Goal: Task Accomplishment & Management: Manage account settings

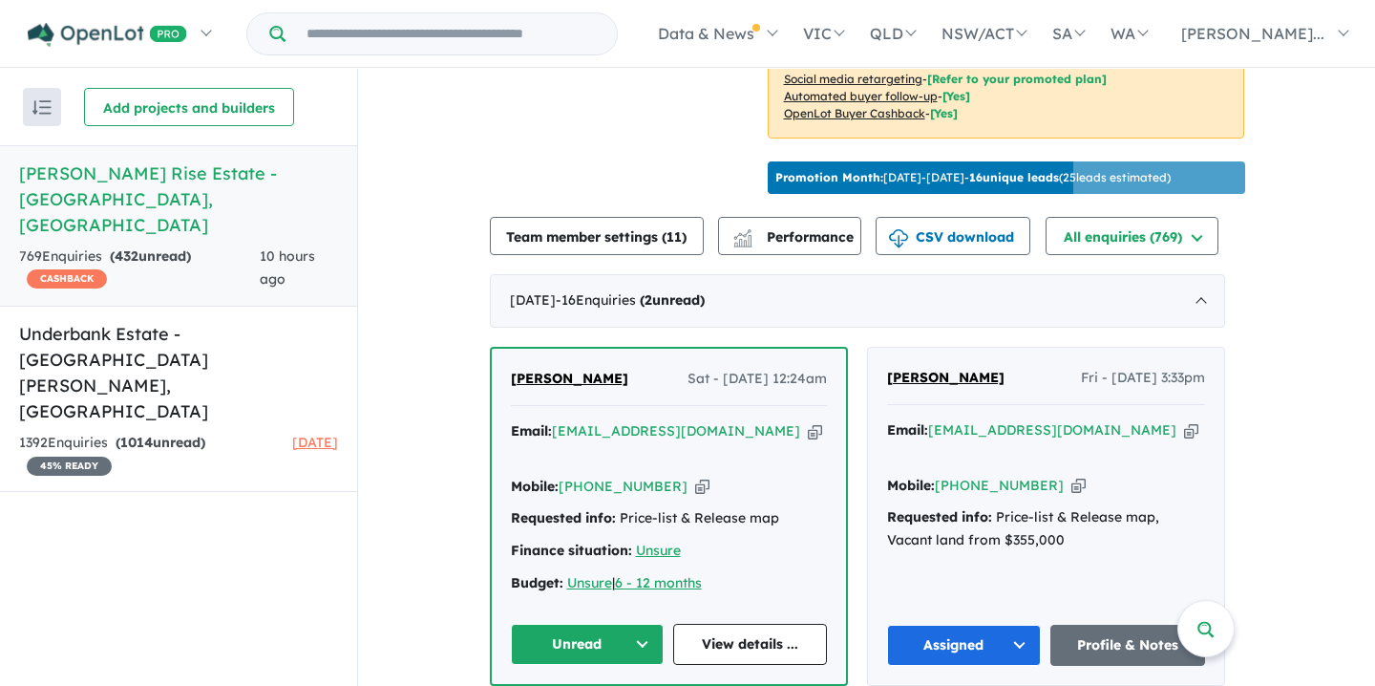
scroll to position [578, 0]
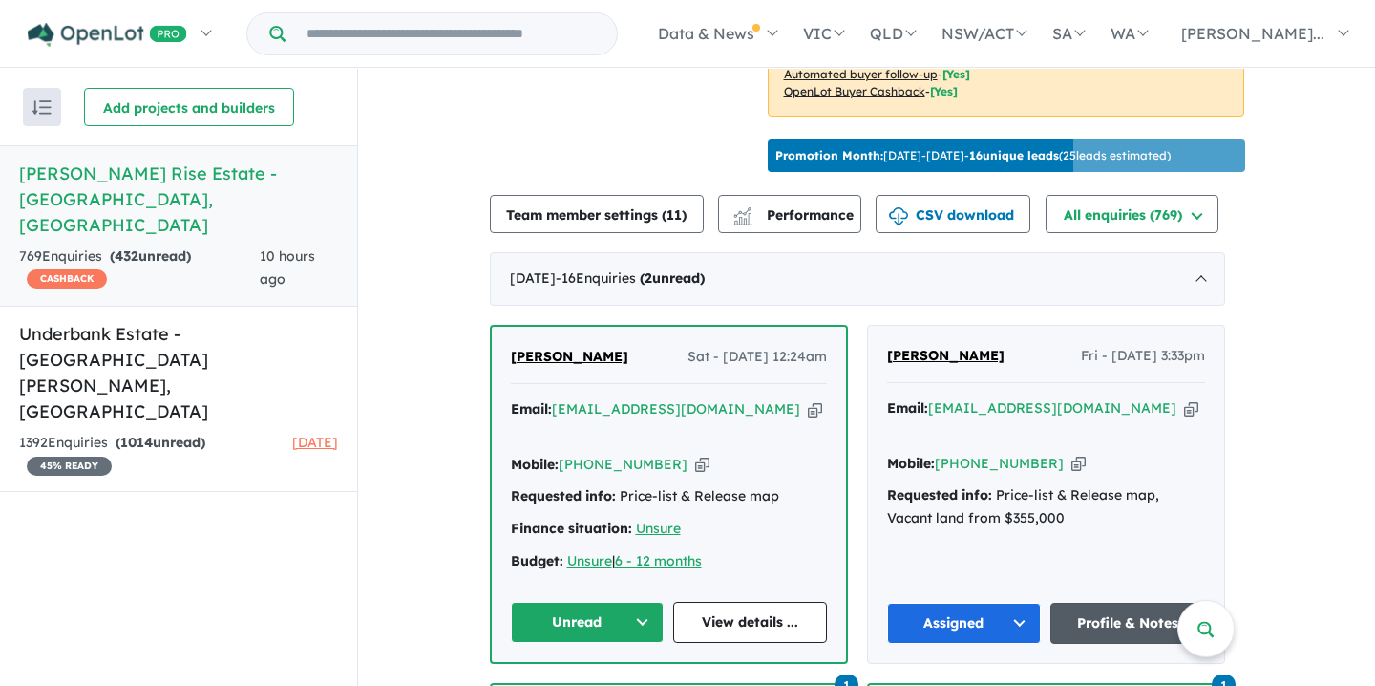
click at [1117, 603] on link "Profile & Notes" at bounding box center [1127, 623] width 155 height 41
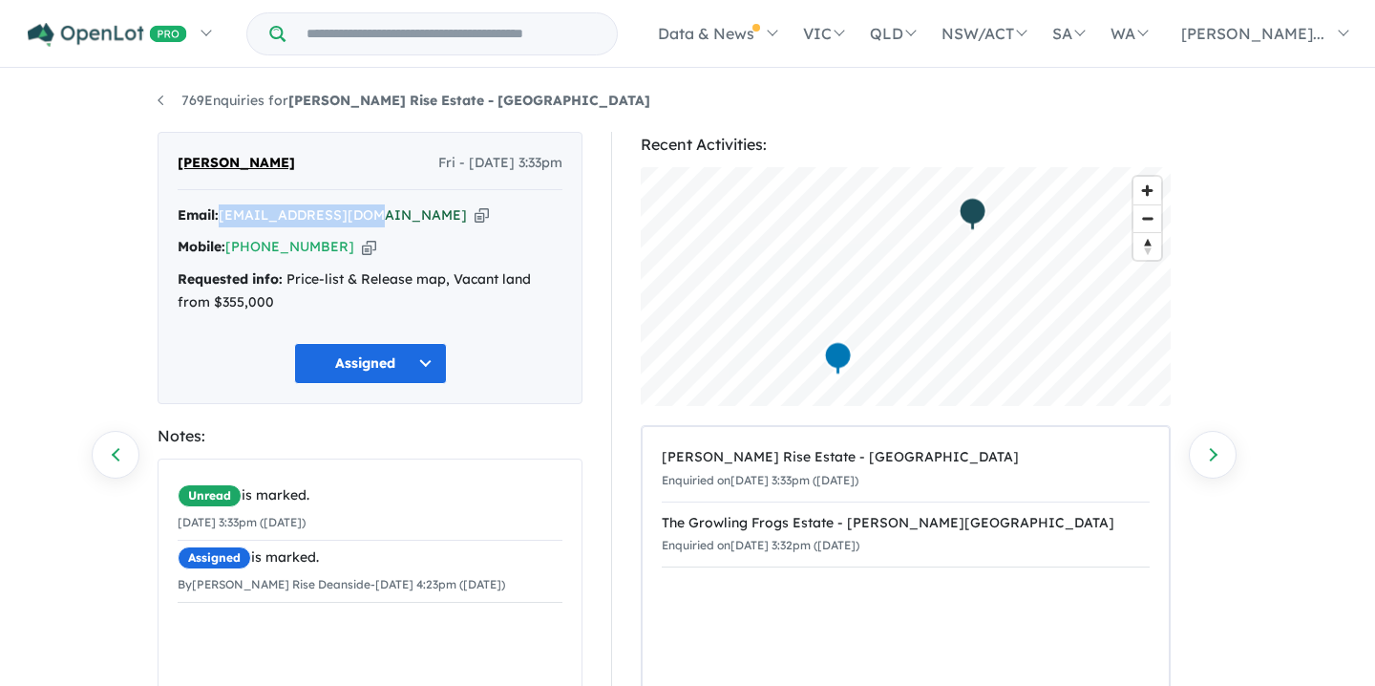
drag, startPoint x: 222, startPoint y: 213, endPoint x: 346, endPoint y: 217, distance: 124.2
click at [359, 224] on div "Email: [EMAIL_ADDRESS][DOMAIN_NAME] Copied!" at bounding box center [370, 215] width 385 height 23
copy a%20Taylors%20Rise%20Estate%20-%20Deanside"] "[EMAIL_ADDRESS][DOMAIN_NAME]"
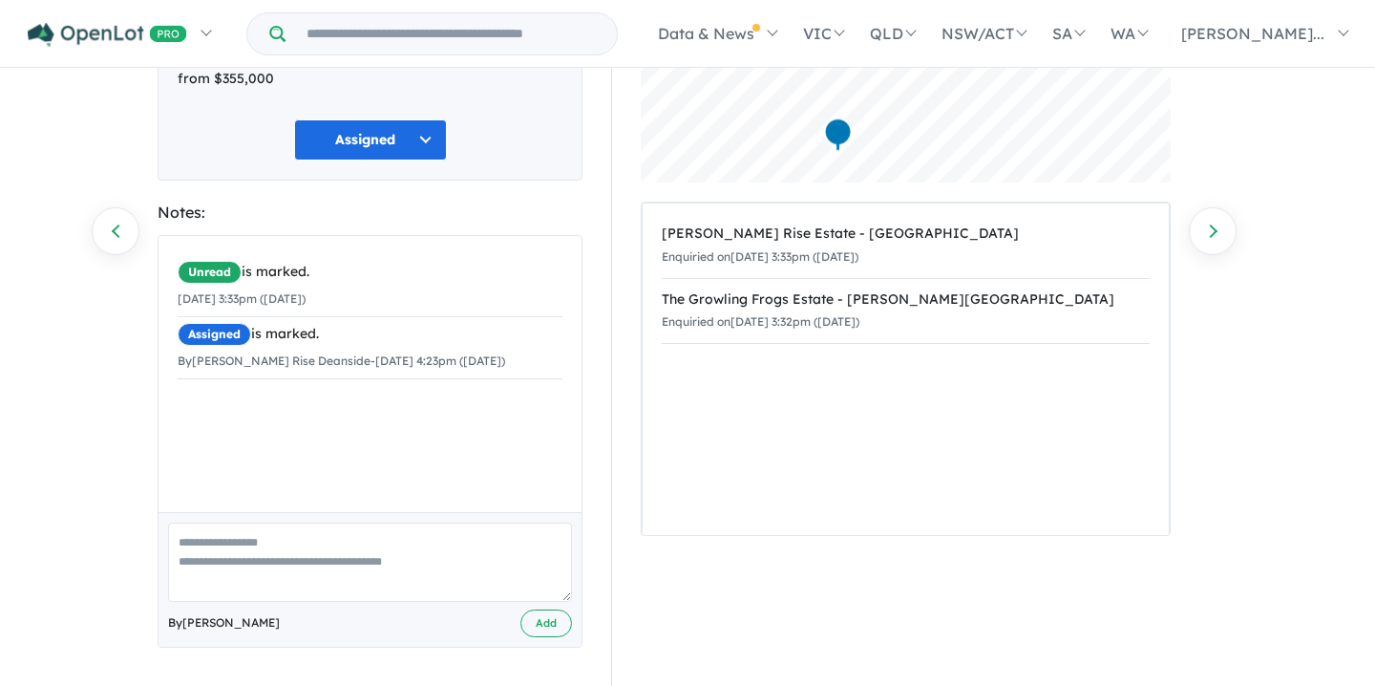
click at [178, 540] on textarea at bounding box center [370, 561] width 404 height 79
paste textarea "**********"
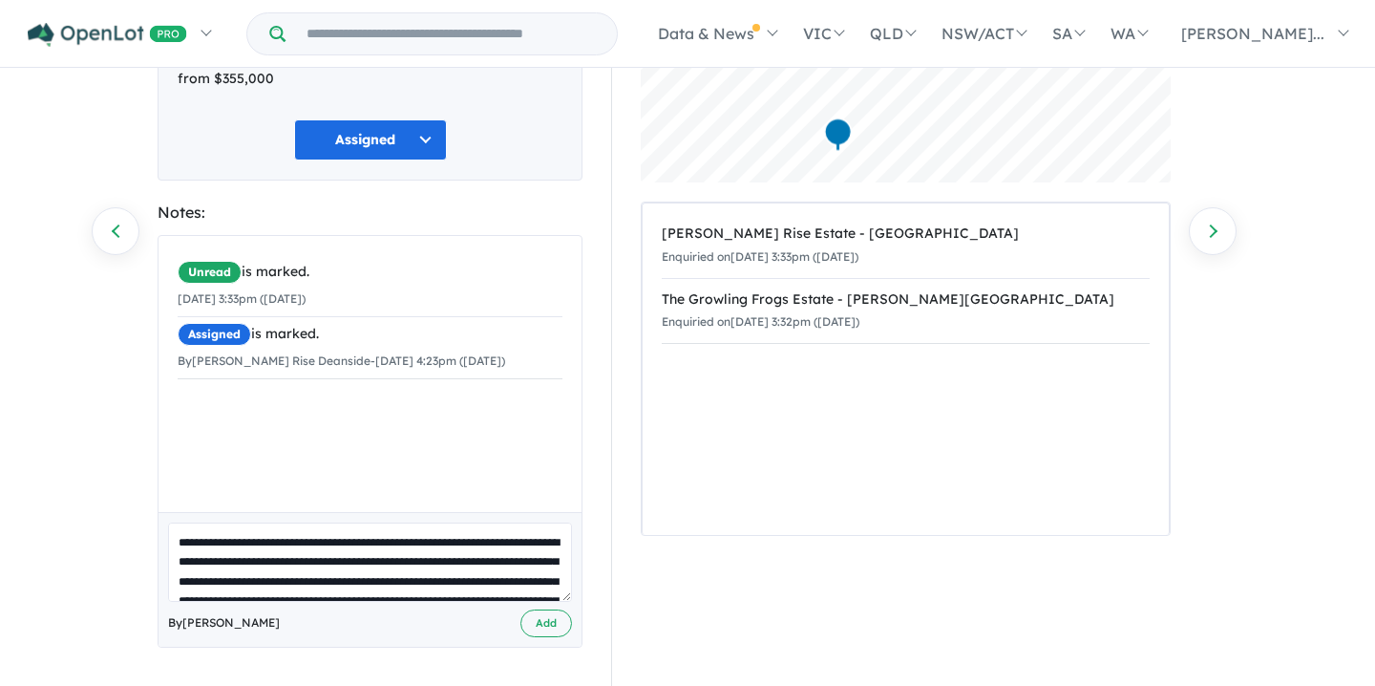
scroll to position [222, 0]
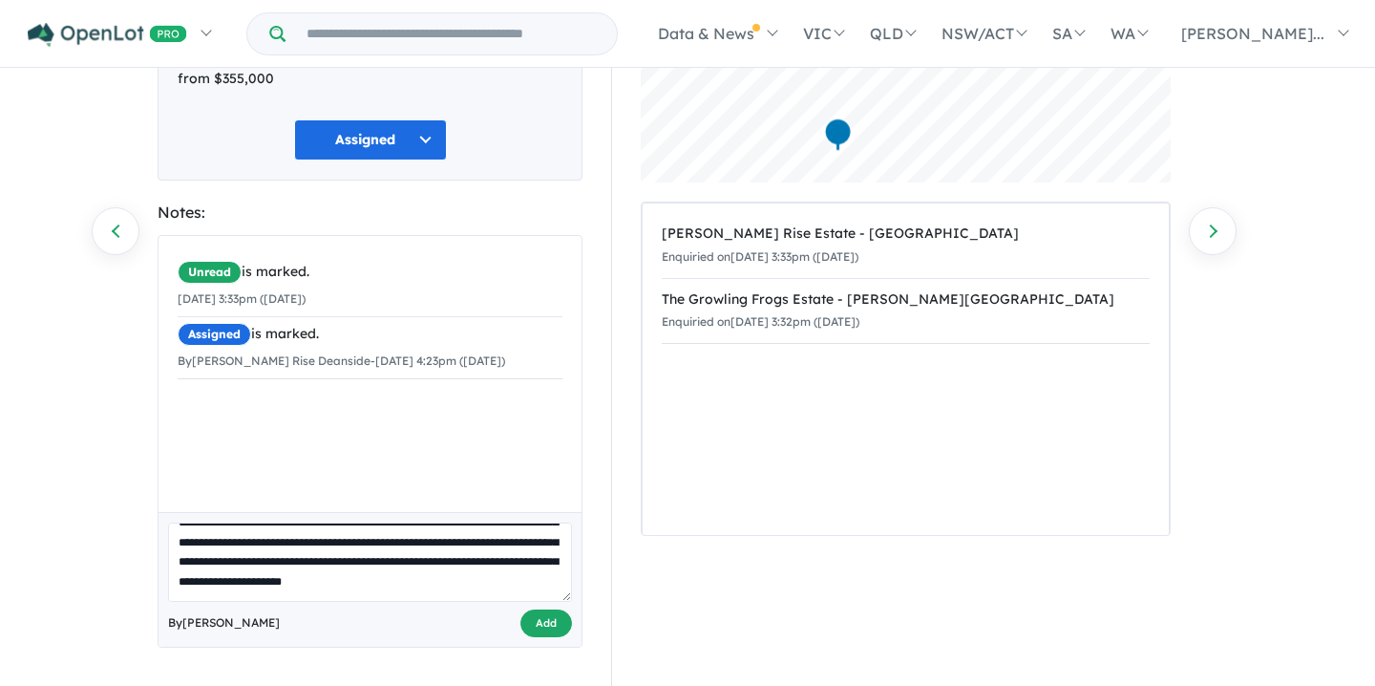
type textarea "**********"
click at [547, 622] on button "Add" at bounding box center [546, 623] width 52 height 28
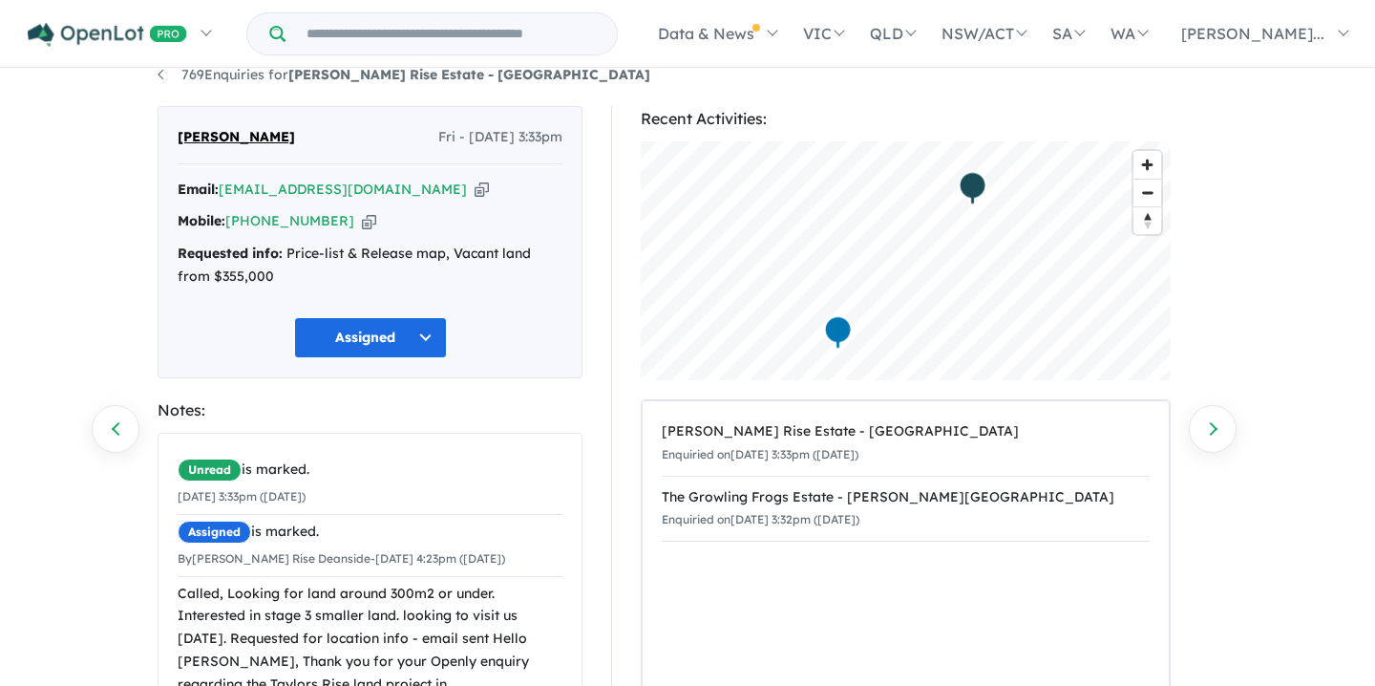
scroll to position [0, 0]
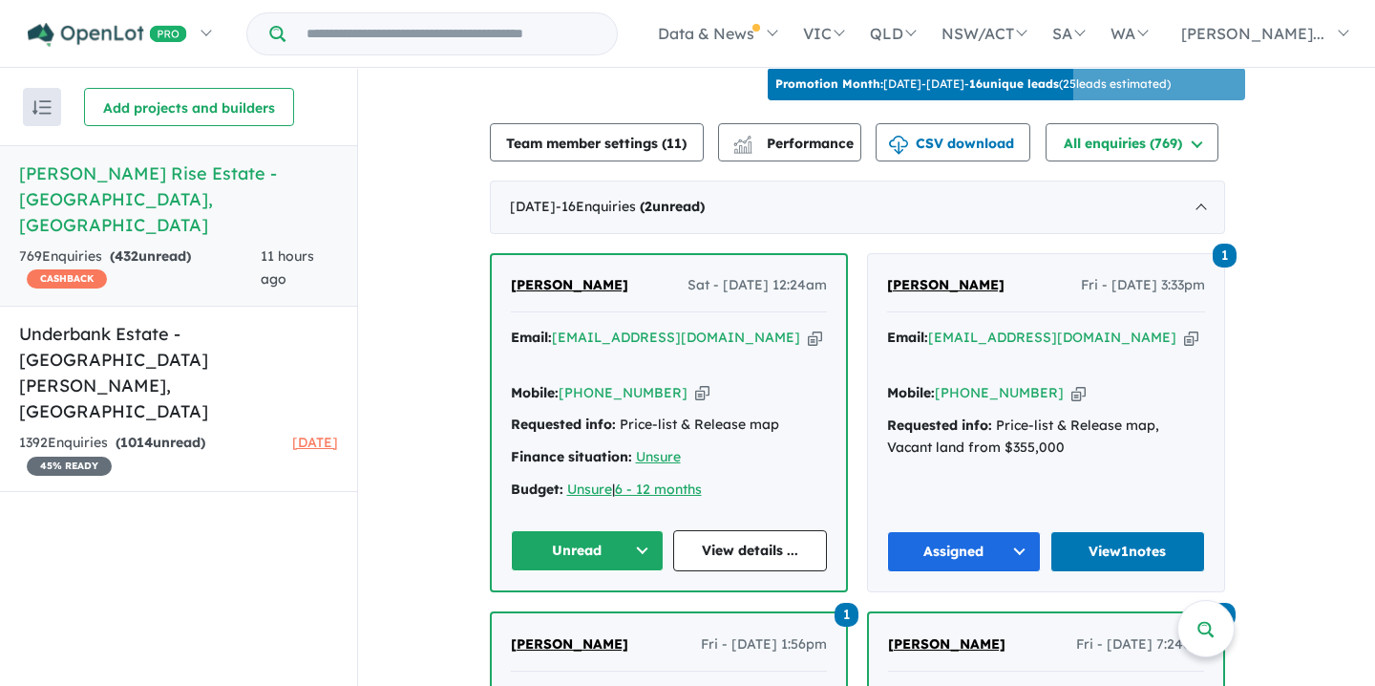
scroll to position [651, 0]
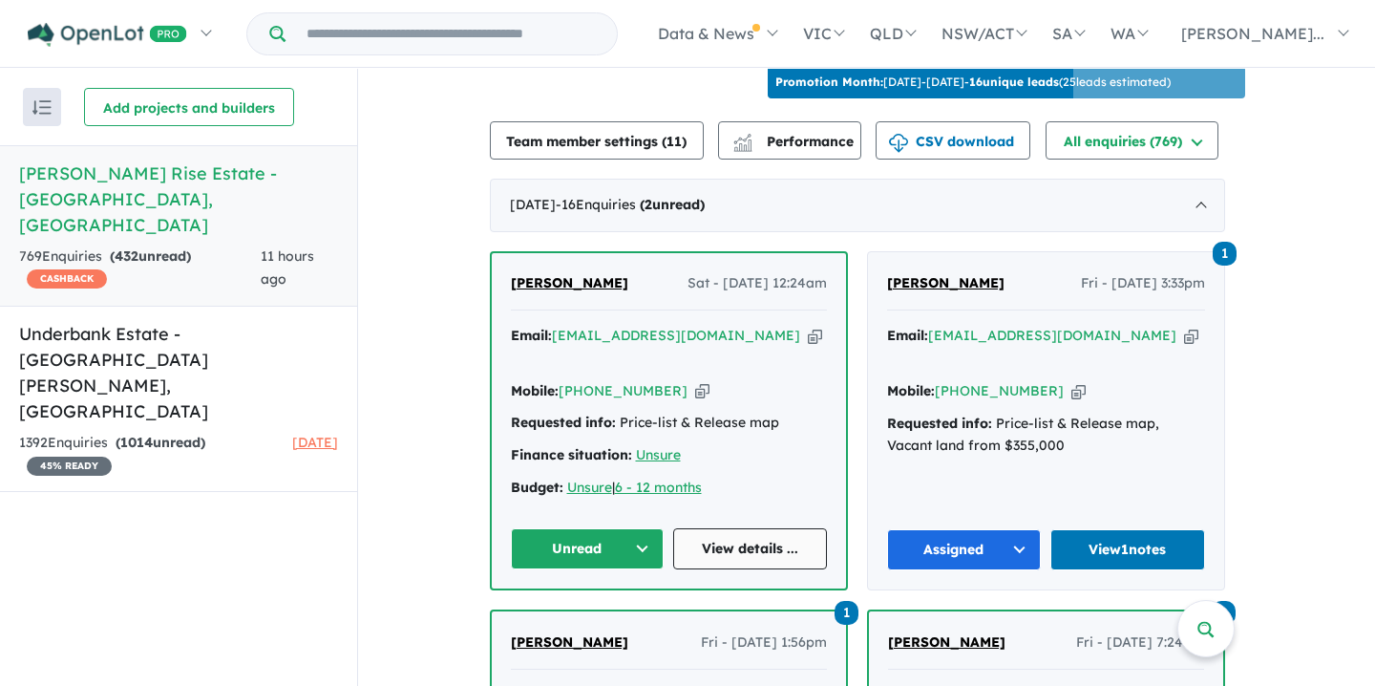
click at [746, 528] on link "View details ..." at bounding box center [750, 548] width 154 height 41
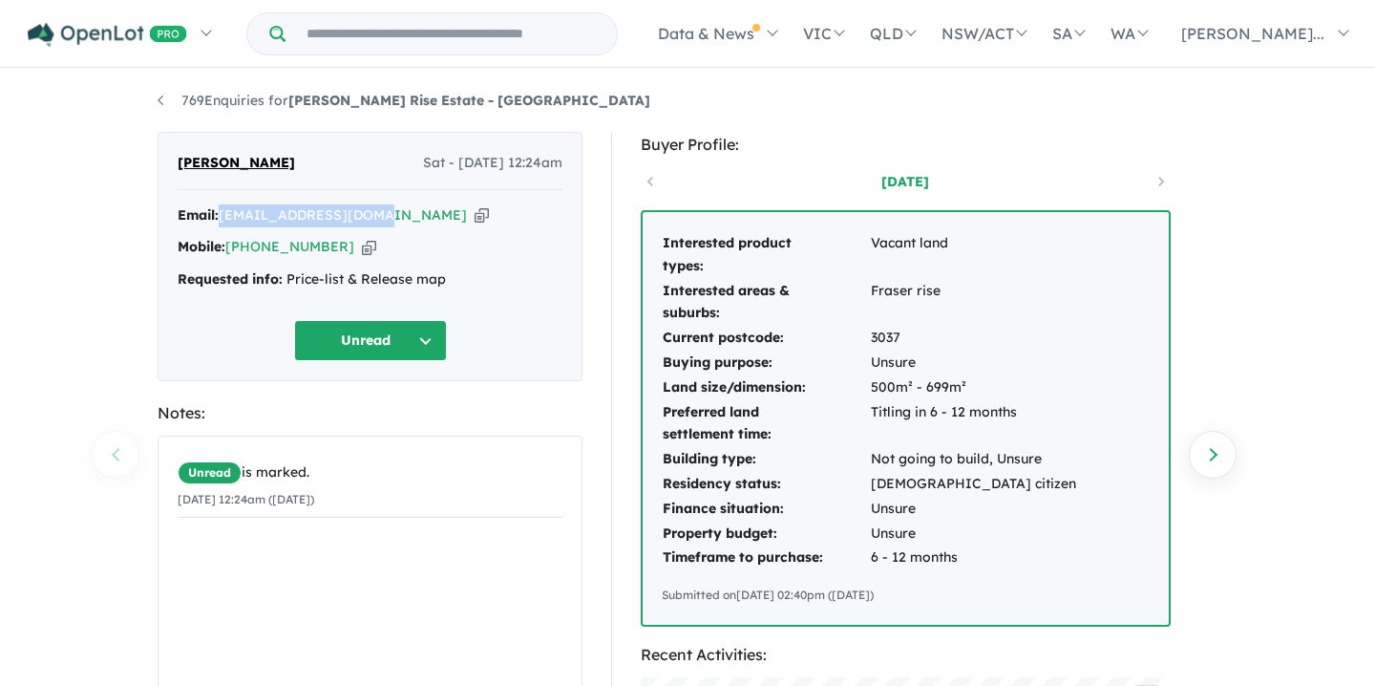
drag, startPoint x: 223, startPoint y: 219, endPoint x: 375, endPoint y: 225, distance: 152.9
click at [375, 225] on div "Email: [EMAIL_ADDRESS][DOMAIN_NAME] Copied!" at bounding box center [370, 215] width 385 height 23
copy a%20Taylors%20Rise%20Estate%20-%20Deanside"] "palakjshah@yahoo.com"
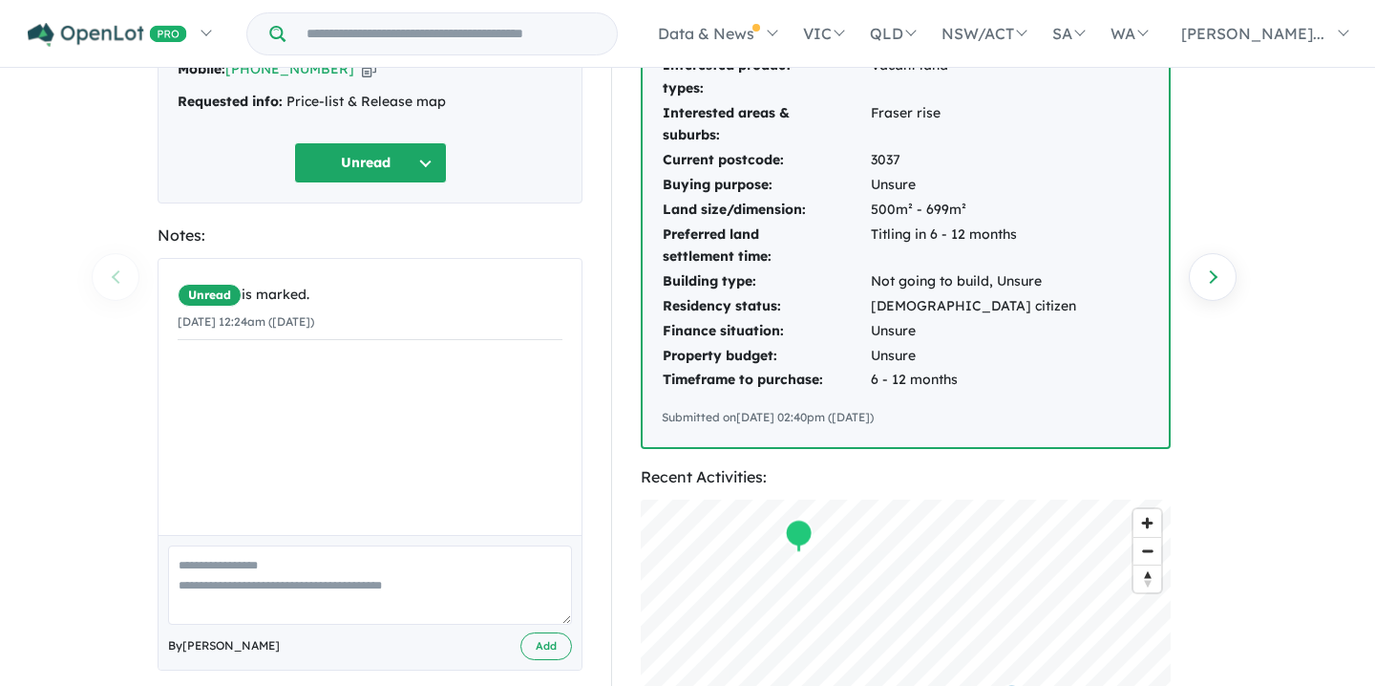
scroll to position [181, 0]
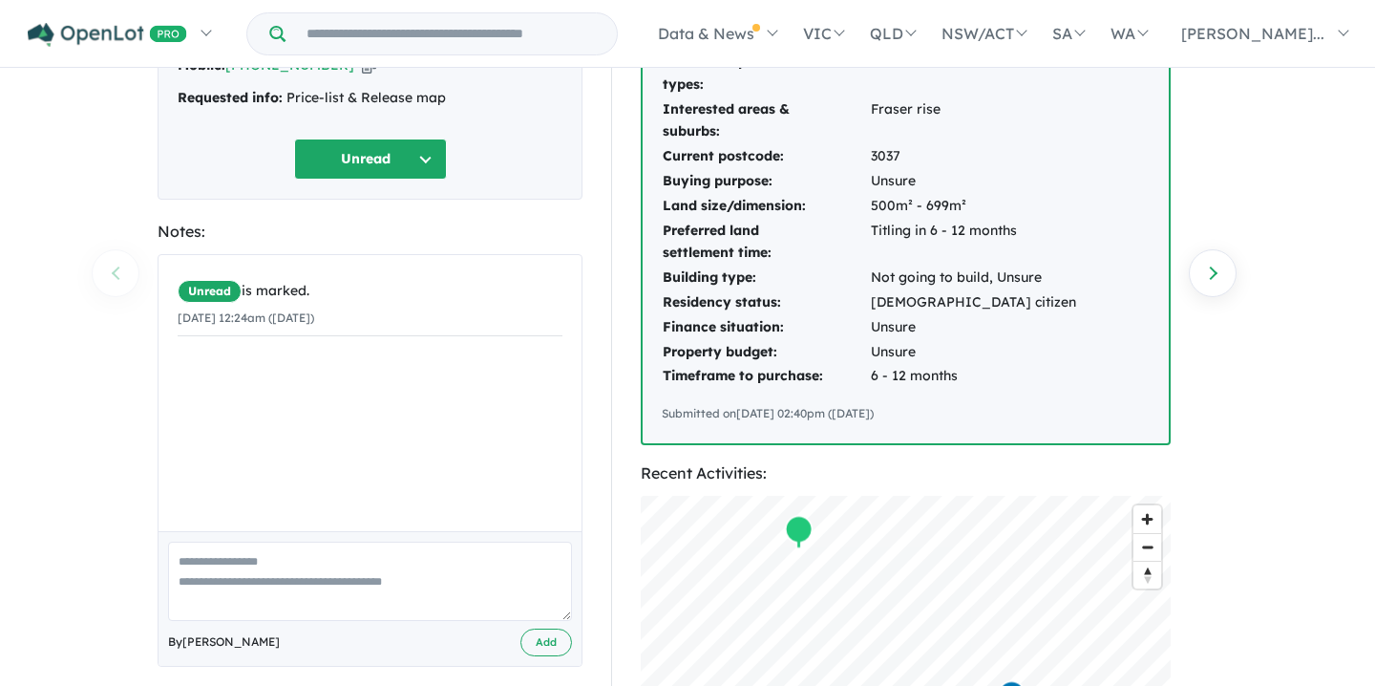
click at [182, 562] on textarea at bounding box center [370, 580] width 404 height 79
paste textarea "**********"
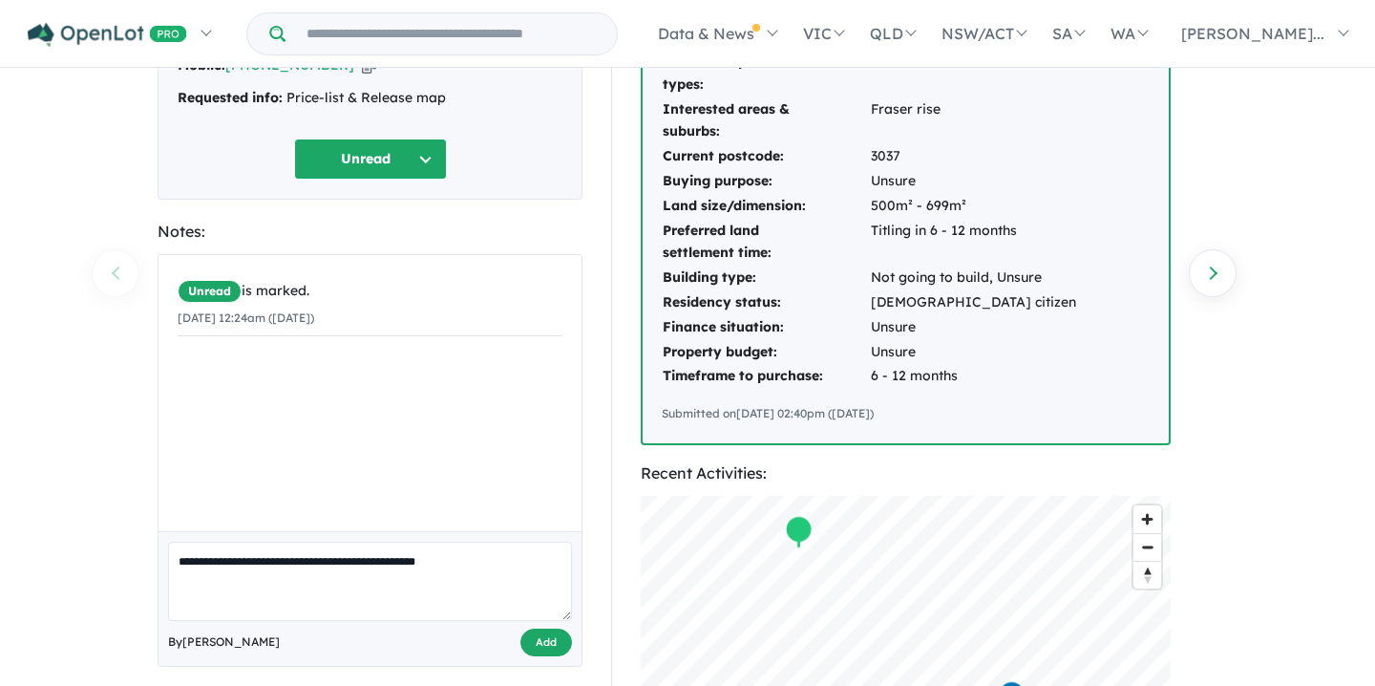
type textarea "**********"
click at [542, 645] on button "Add" at bounding box center [546, 642] width 52 height 28
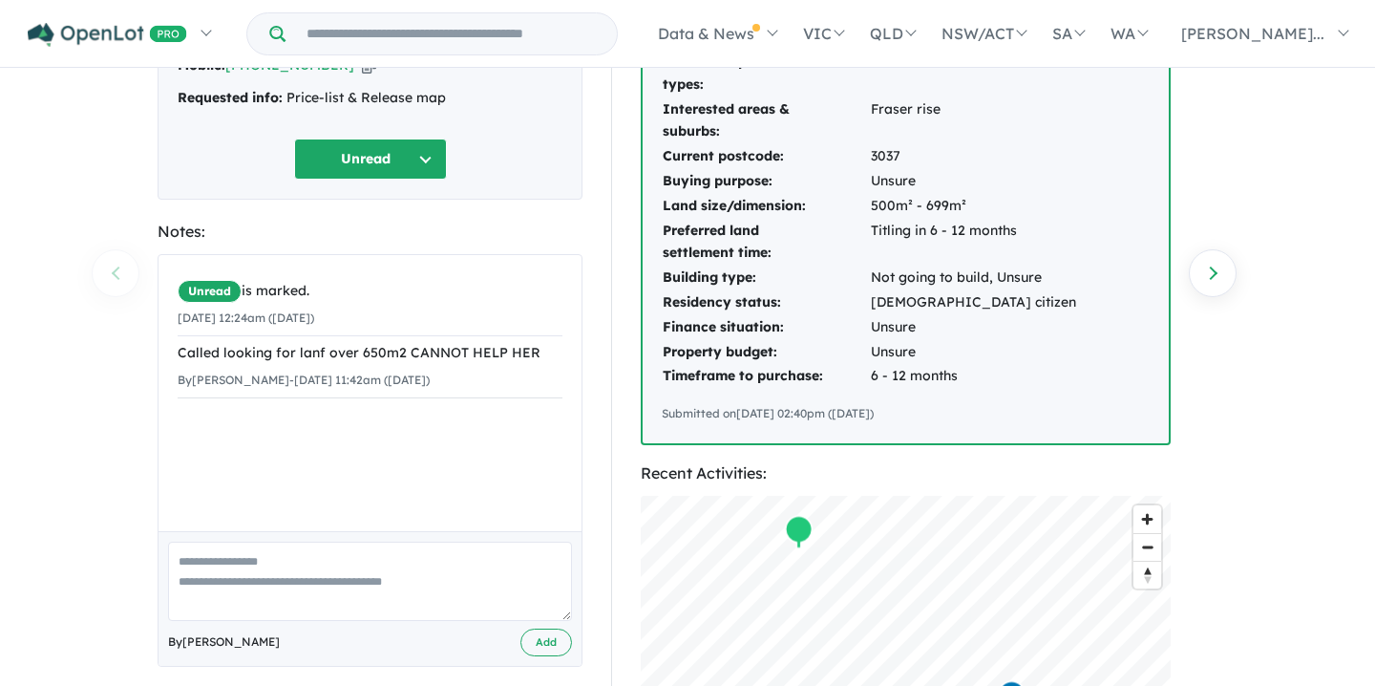
click at [423, 150] on button "Unread" at bounding box center [370, 158] width 153 height 41
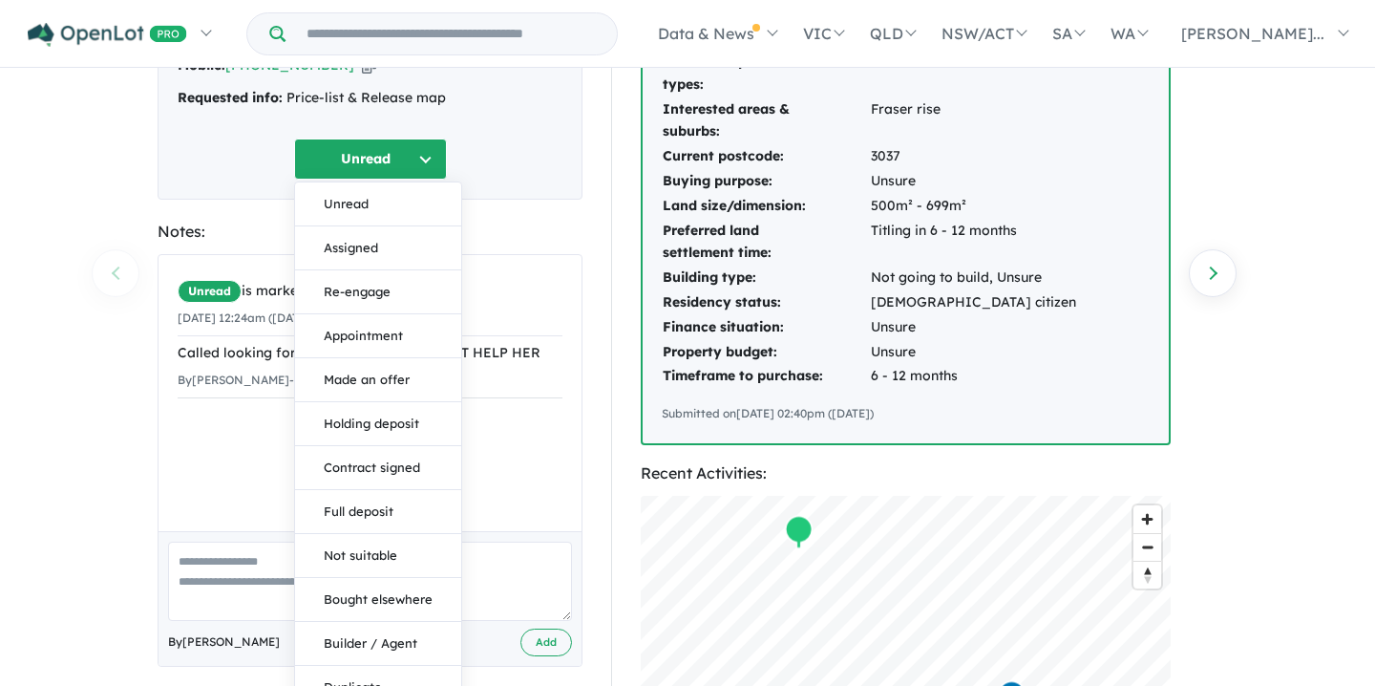
click at [348, 247] on button "Assigned" at bounding box center [378, 248] width 166 height 44
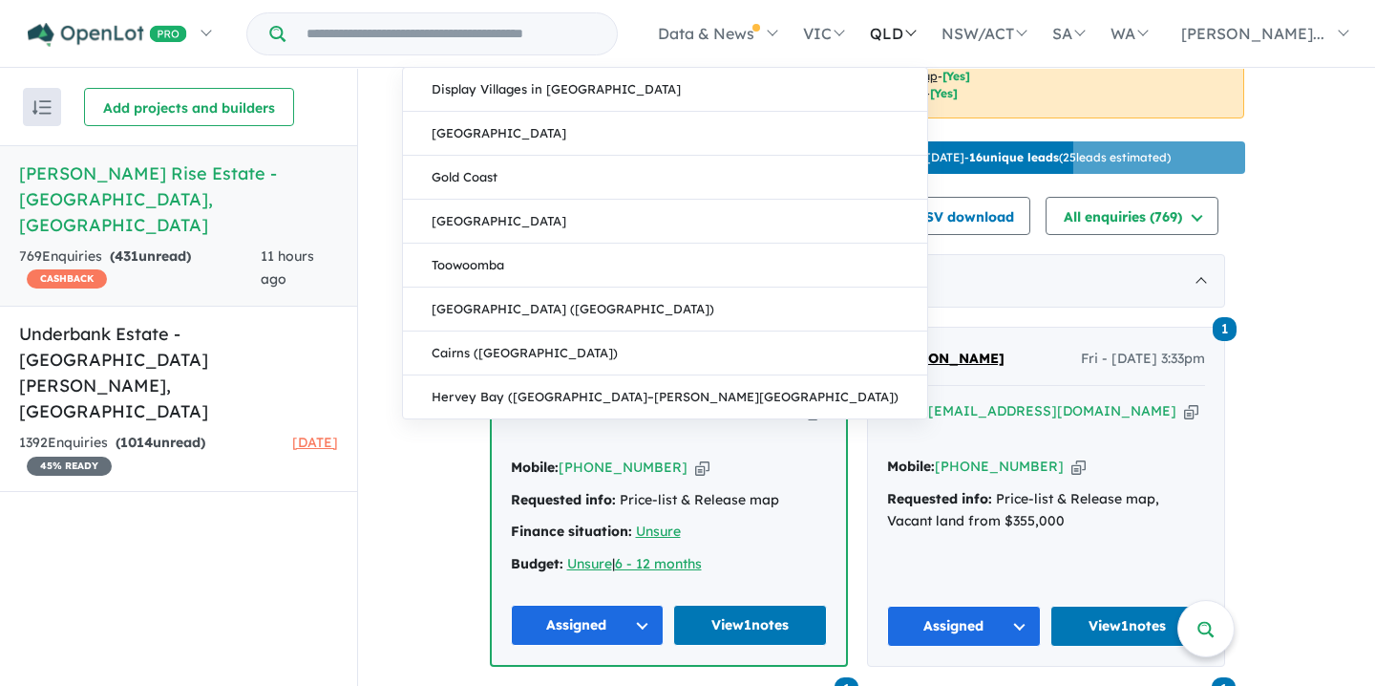
scroll to position [574, 0]
